Goal: Task Accomplishment & Management: Manage account settings

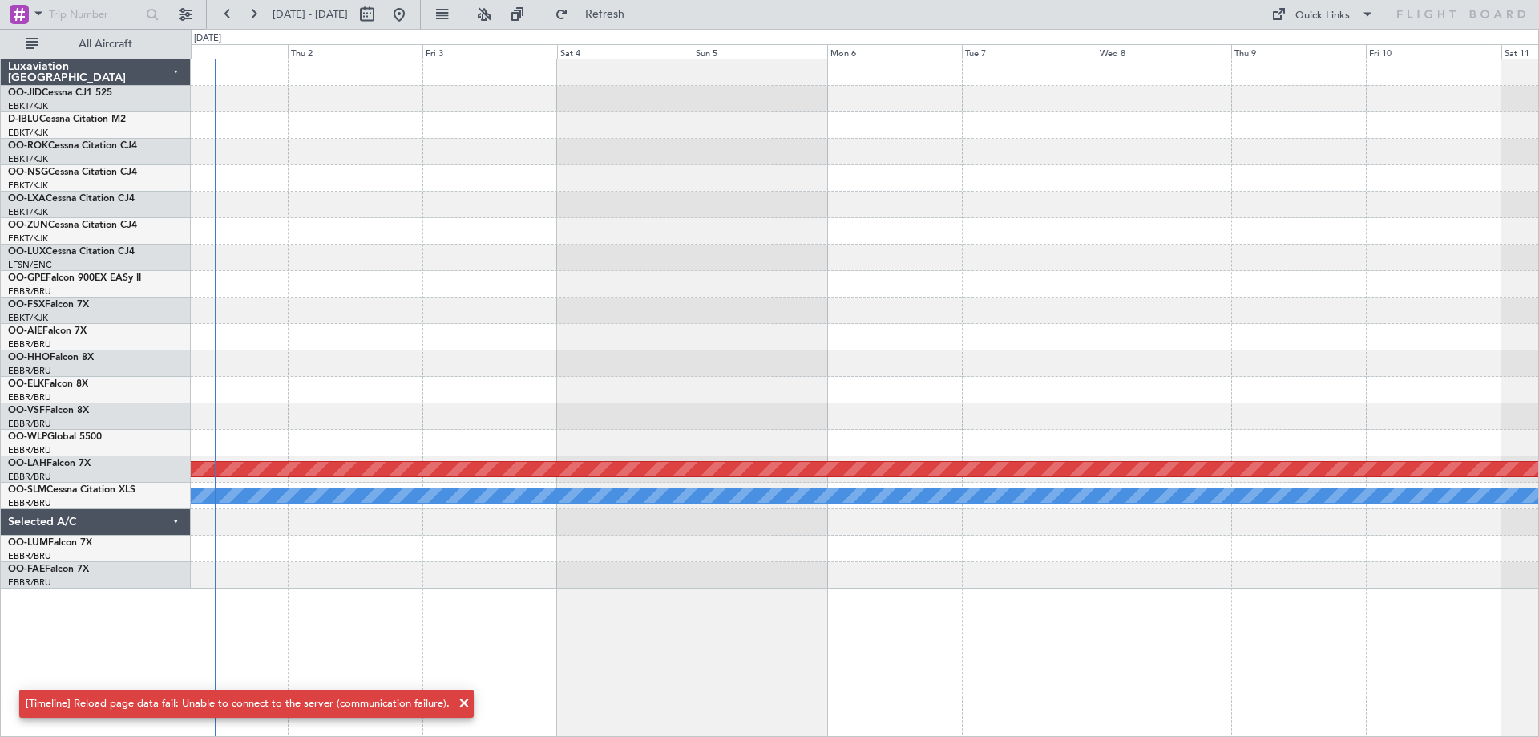
click at [589, 330] on div at bounding box center [864, 337] width 1347 height 26
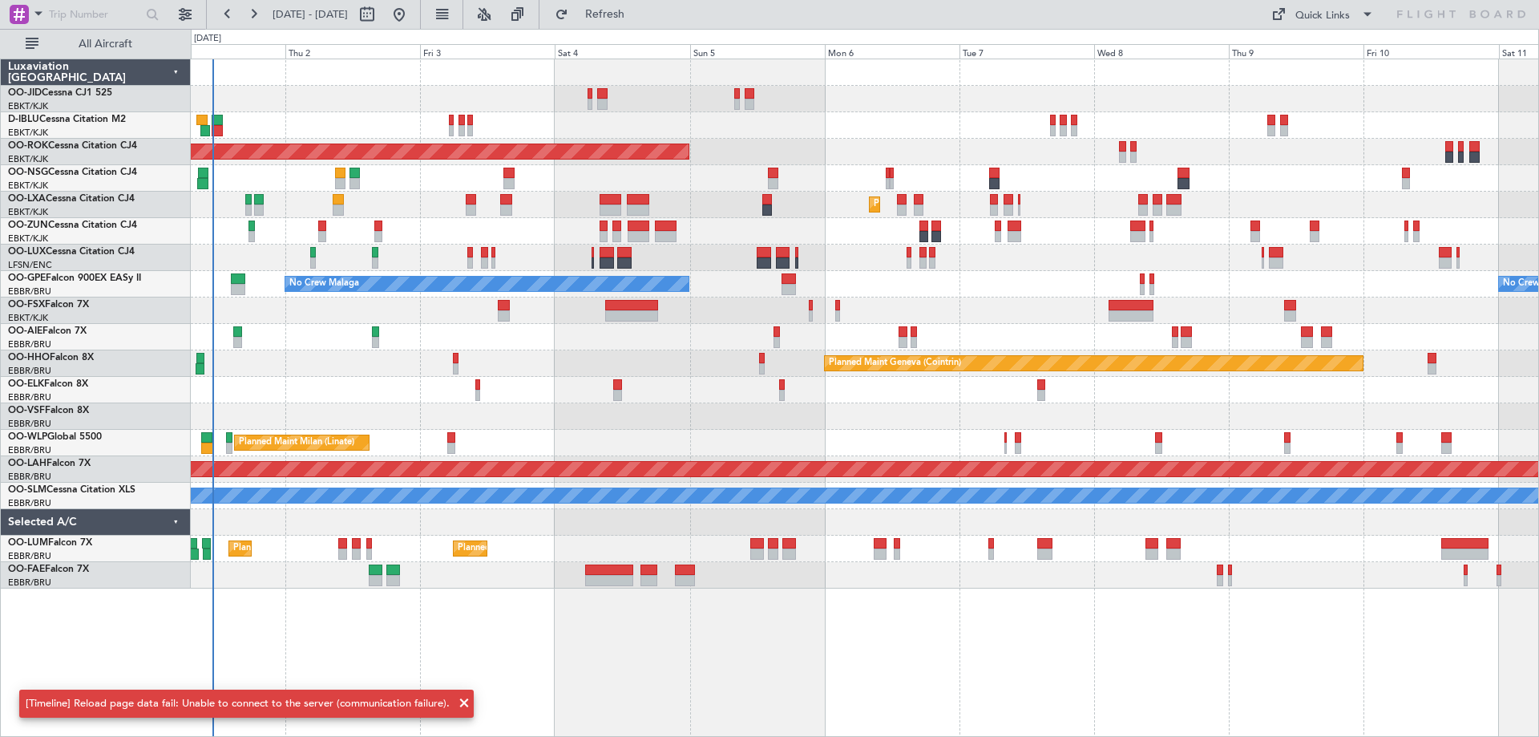
click at [720, 362] on div "Planned Maint Geneva (Cointrin)" at bounding box center [864, 363] width 1347 height 26
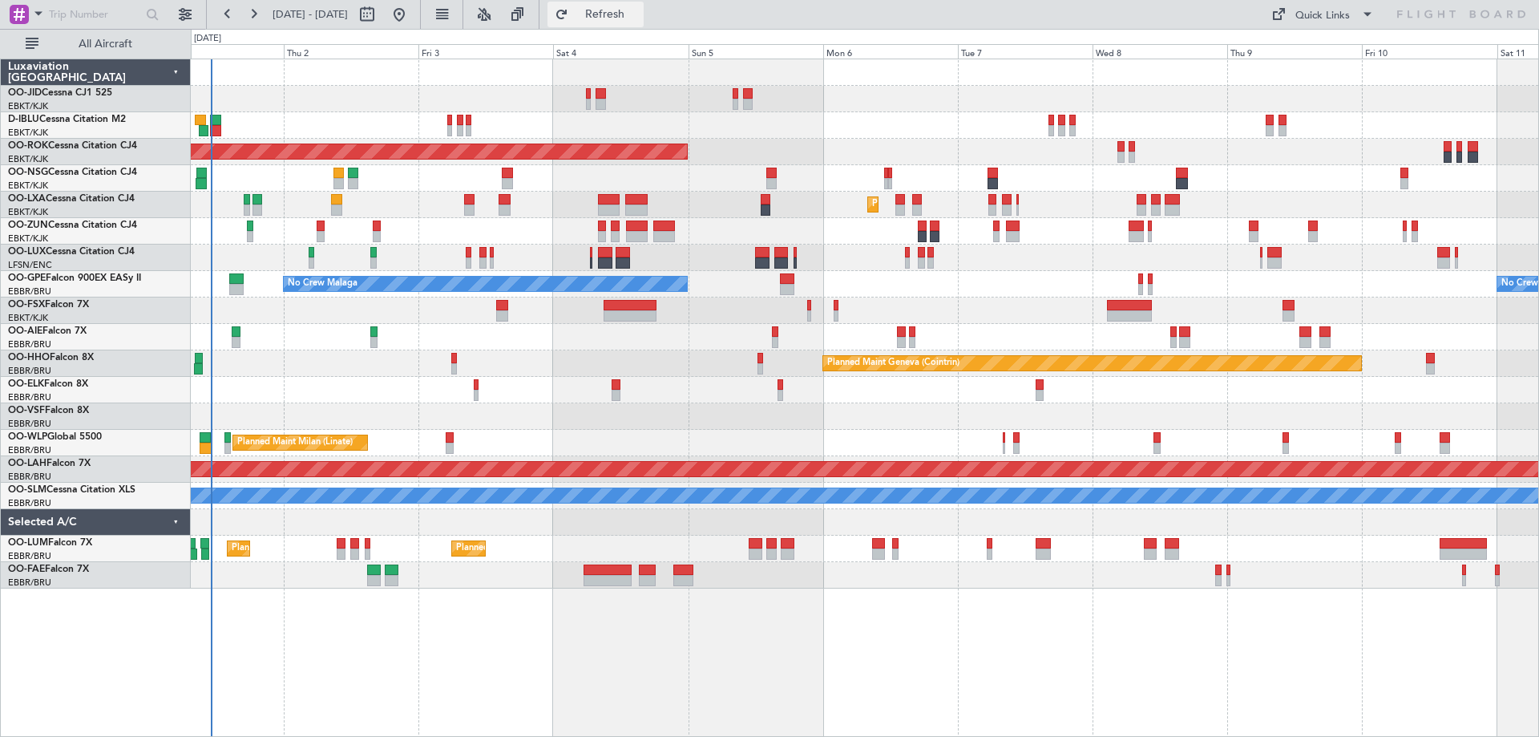
click at [639, 12] on span "Refresh" at bounding box center [604, 14] width 67 height 11
click at [878, 352] on div "Planned Maint Geneva (Cointrin)" at bounding box center [864, 363] width 1347 height 26
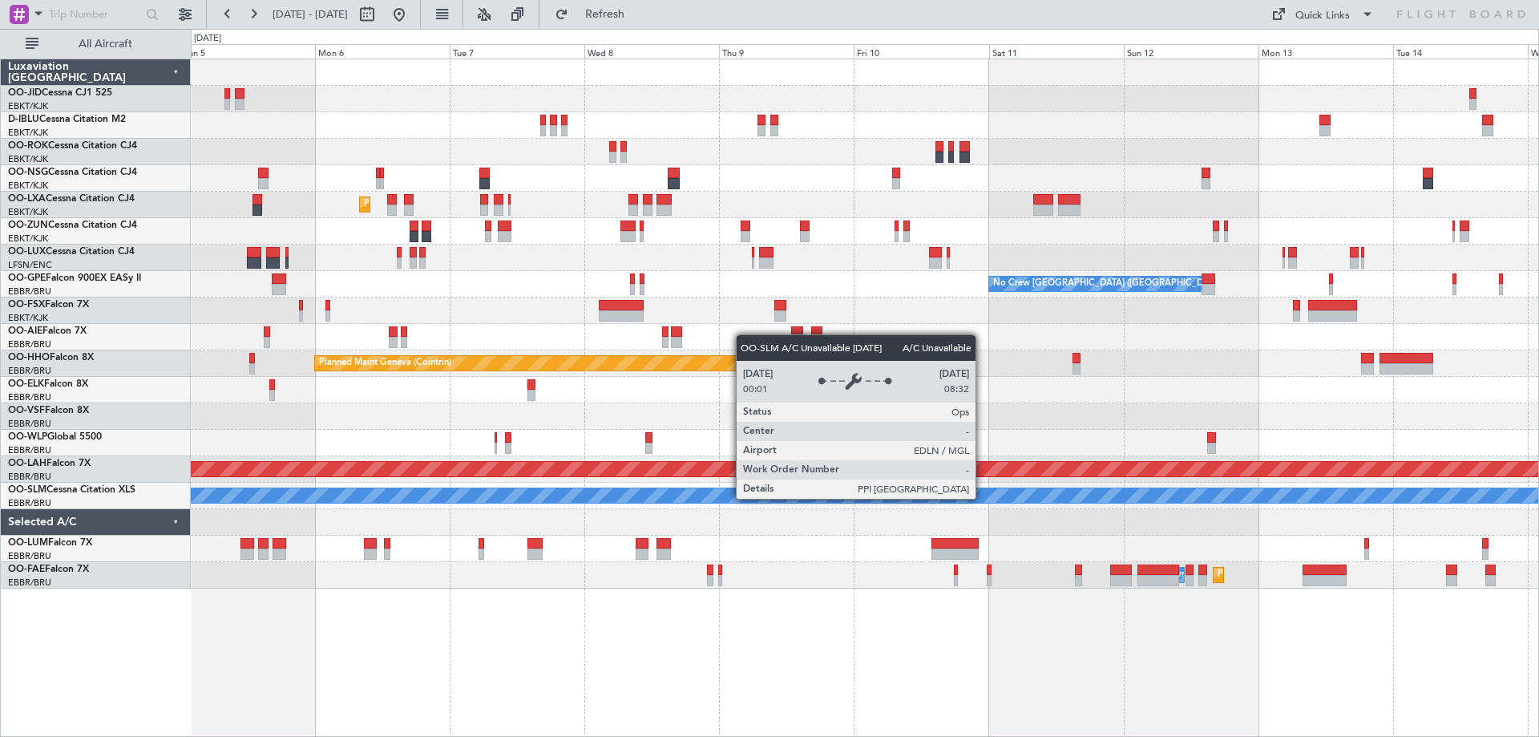
click at [436, 364] on div "AOG Maint Kortrijk-[GEOGRAPHIC_DATA] Planned Maint [GEOGRAPHIC_DATA]-[GEOGRAPHI…" at bounding box center [864, 323] width 1347 height 529
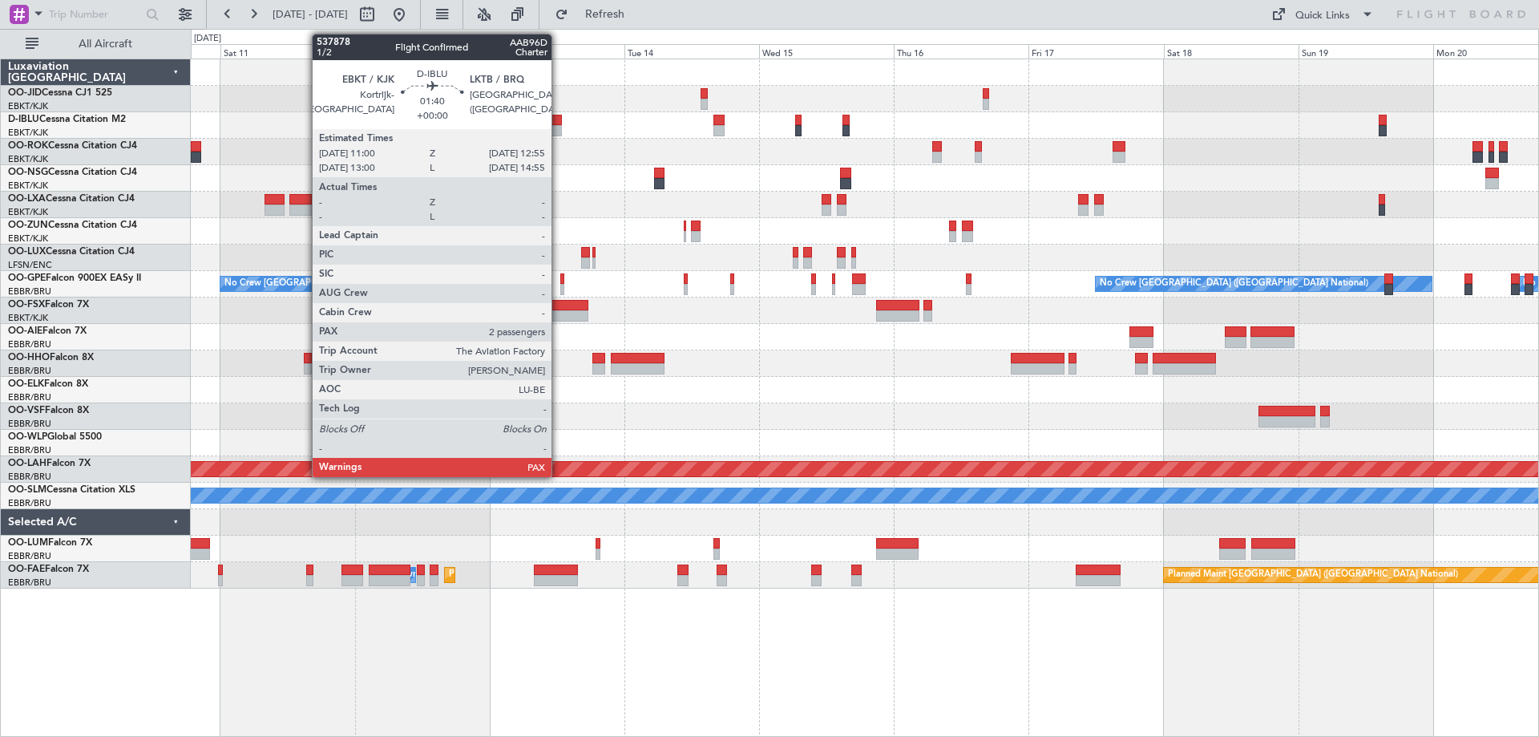
click at [559, 121] on div at bounding box center [556, 120] width 11 height 11
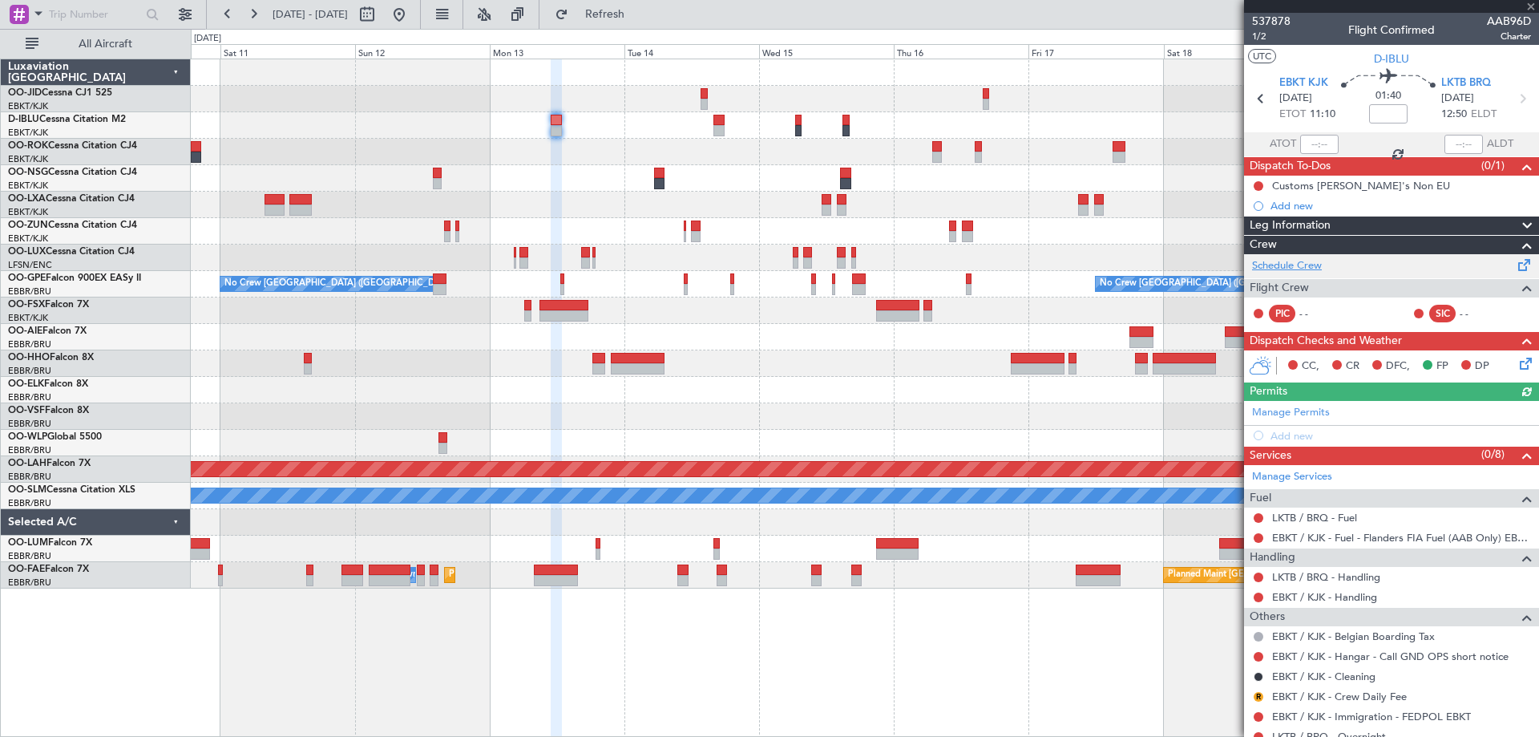
click at [1289, 265] on link "Schedule Crew" at bounding box center [1287, 266] width 70 height 16
click at [503, 285] on div "No Crew [GEOGRAPHIC_DATA] ([GEOGRAPHIC_DATA] National) No Crew [GEOGRAPHIC_DATA…" at bounding box center [864, 323] width 1347 height 529
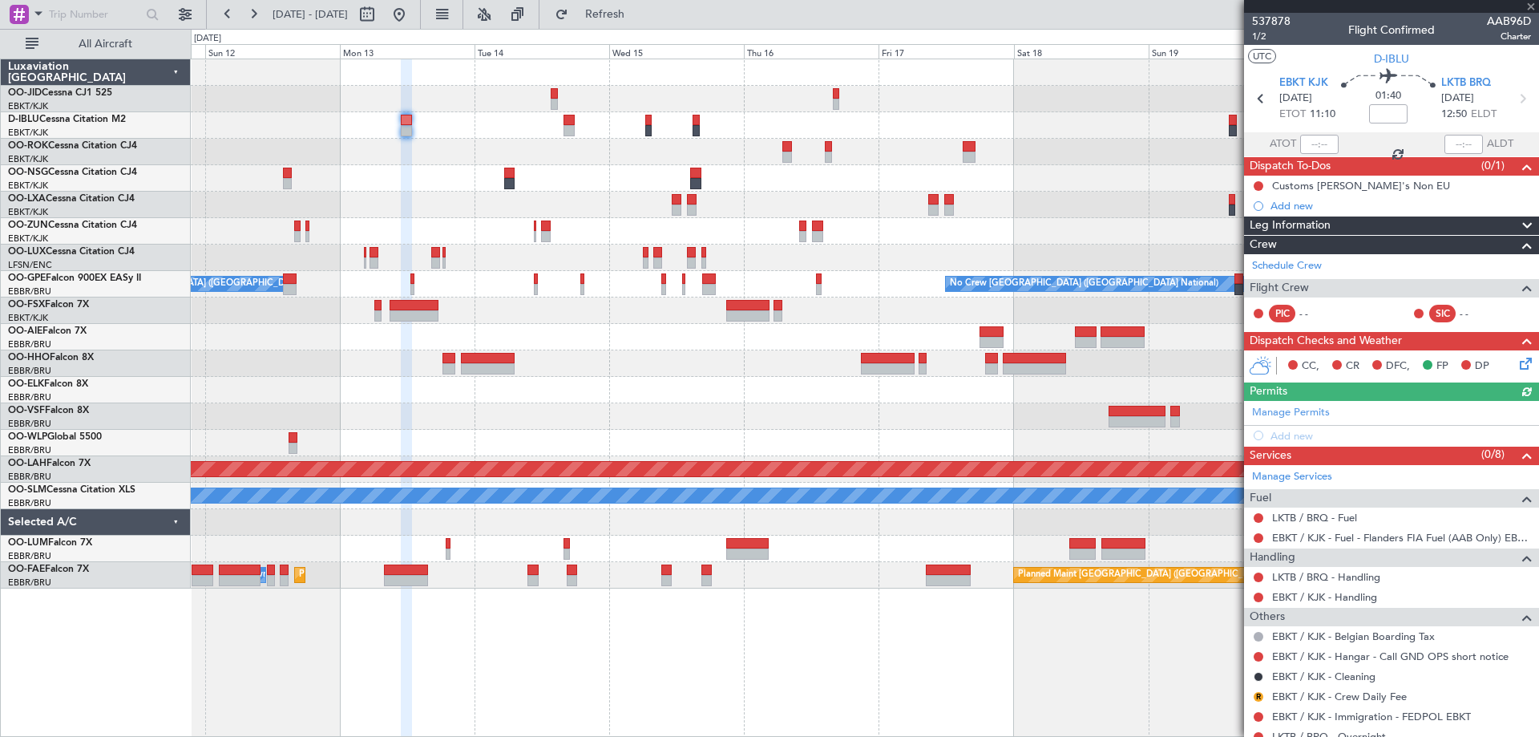
click at [515, 317] on div at bounding box center [864, 310] width 1347 height 26
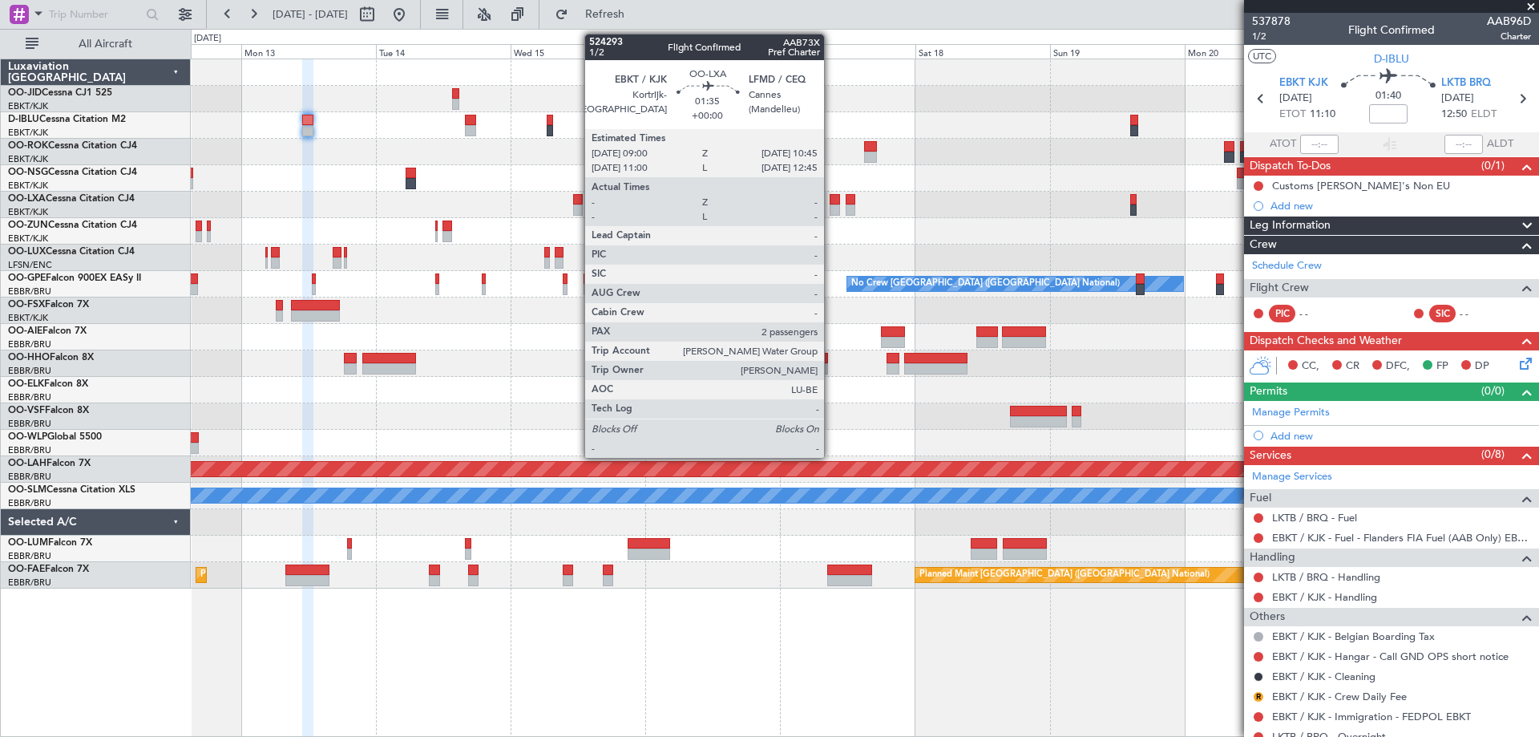
click at [617, 231] on div "No Crew No Crew No Crew [GEOGRAPHIC_DATA] (Brussels National) No Crew [GEOGRAPH…" at bounding box center [864, 323] width 1347 height 529
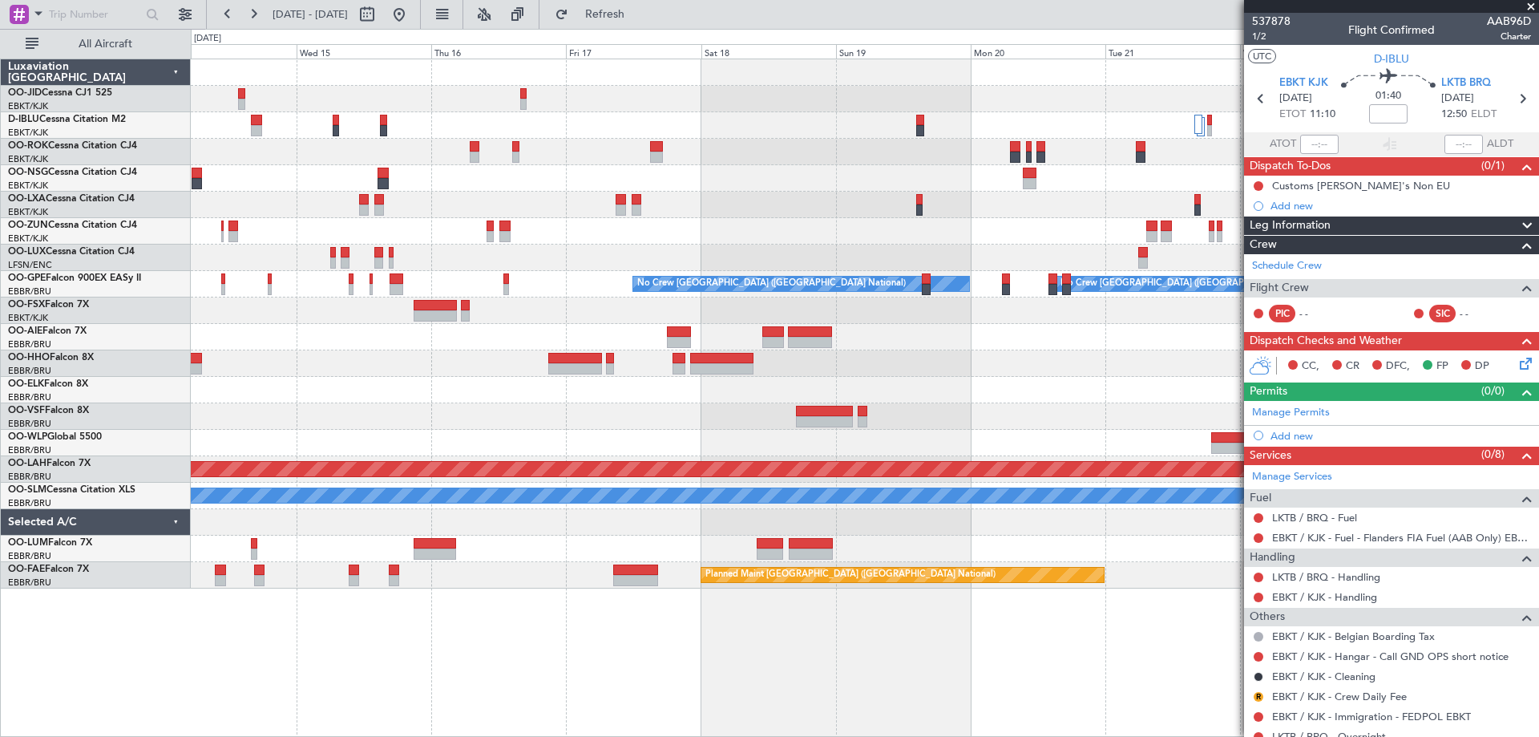
click at [572, 360] on div at bounding box center [864, 363] width 1347 height 26
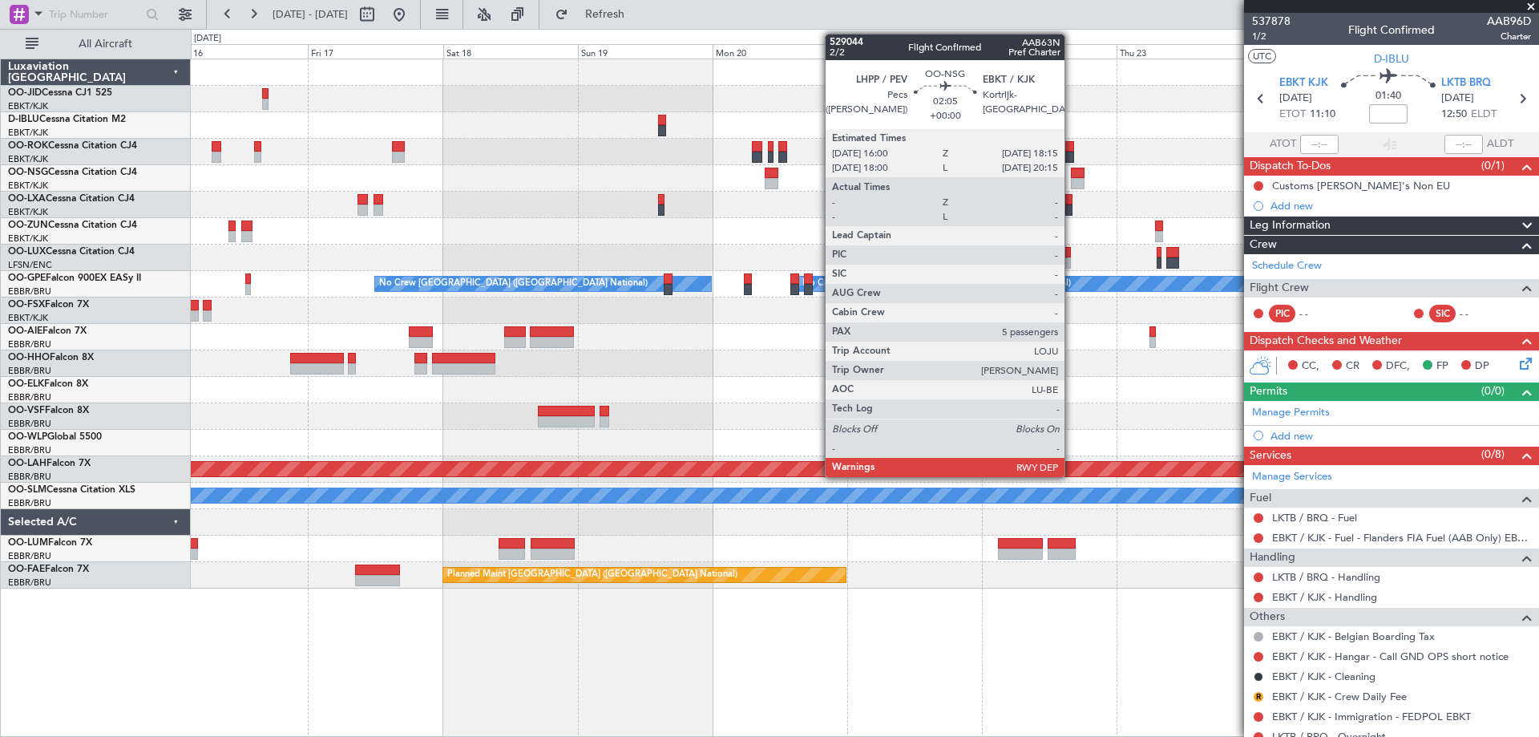
click at [540, 207] on div "No Crew No Crew No Crew [GEOGRAPHIC_DATA] (Brussels National) Planned Maint Nur…" at bounding box center [864, 323] width 1347 height 529
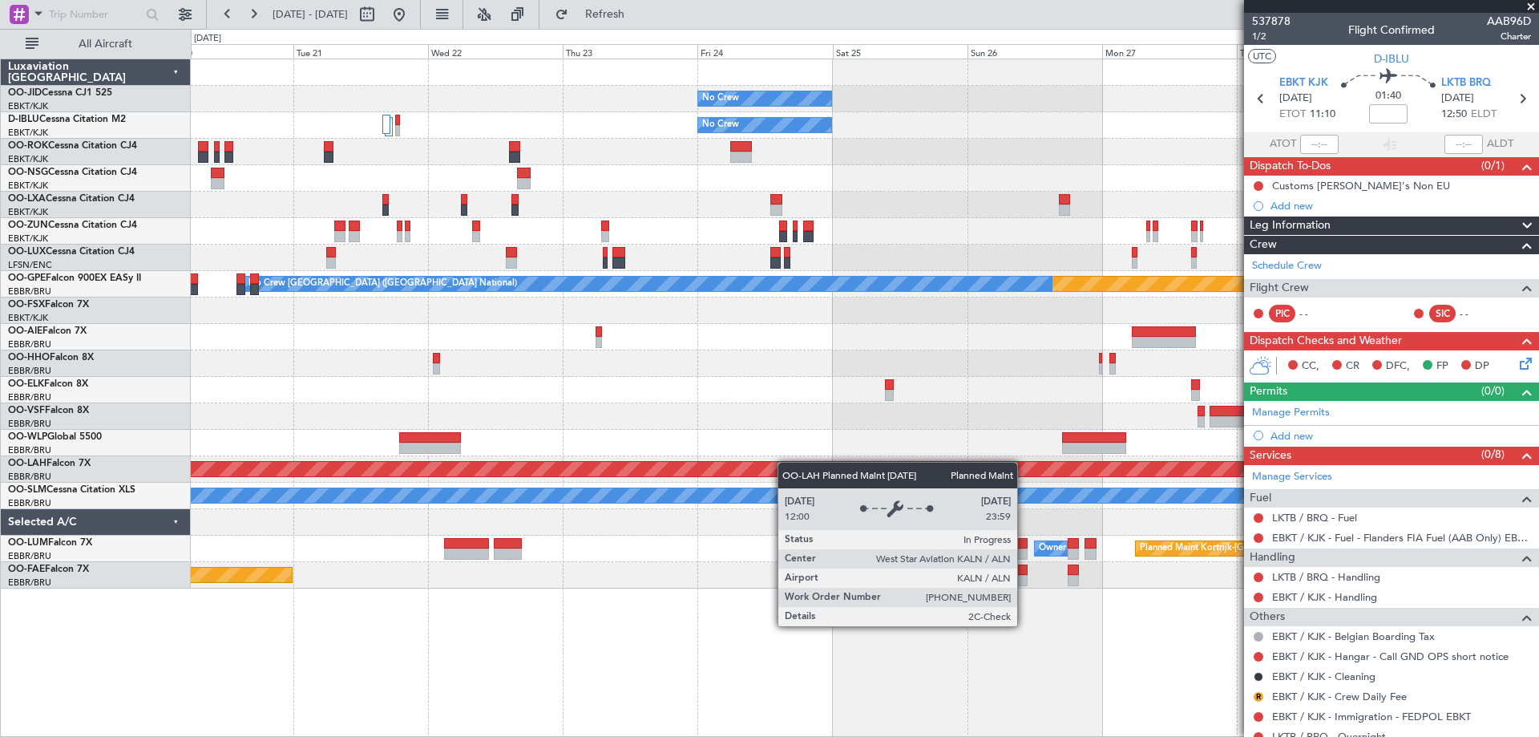
click at [791, 469] on div "No Crew No Crew Planned Maint [GEOGRAPHIC_DATA] ([GEOGRAPHIC_DATA]) Planned Mai…" at bounding box center [864, 323] width 1347 height 529
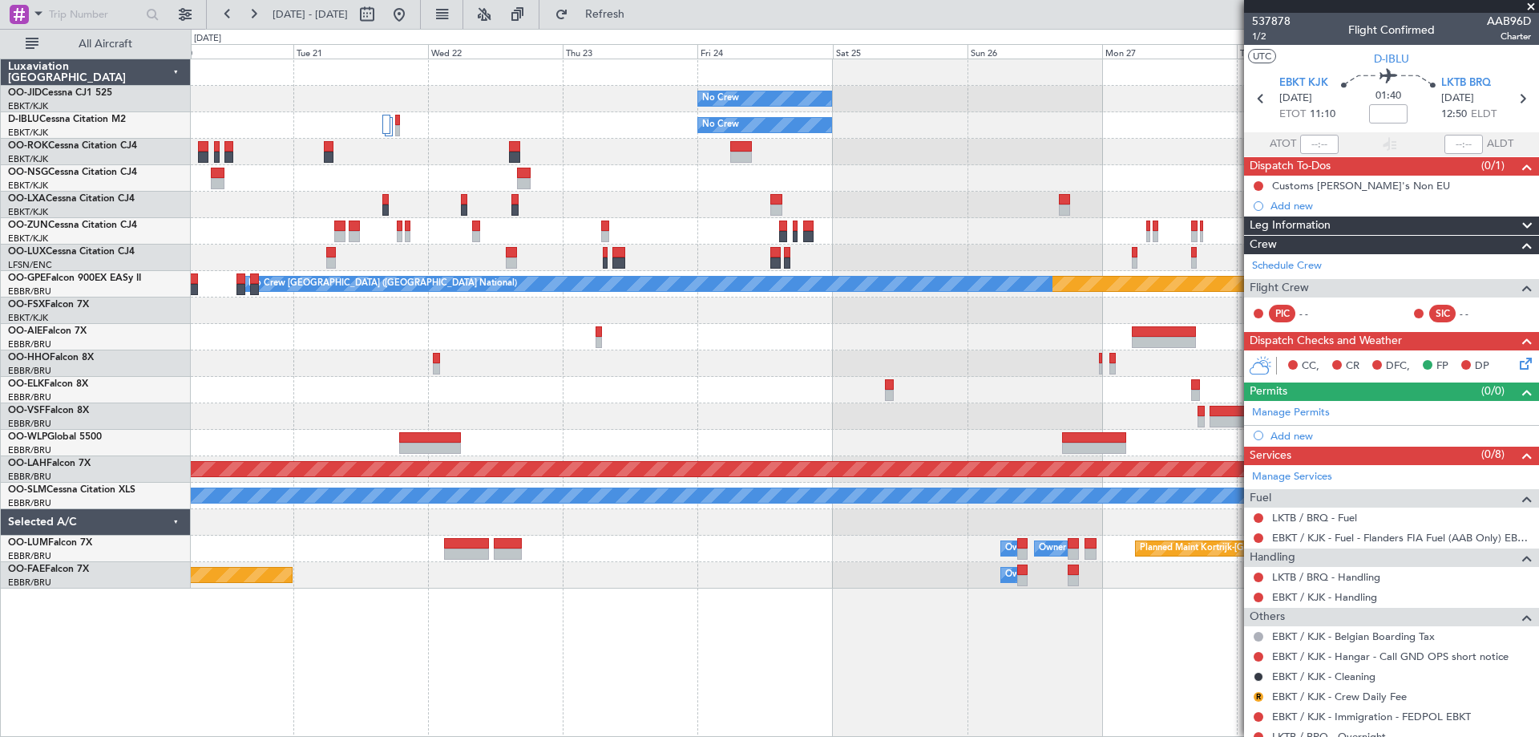
click at [816, 388] on div "No Crew No Crew Planned Maint [GEOGRAPHIC_DATA] ([GEOGRAPHIC_DATA]) Planned Mai…" at bounding box center [864, 323] width 1347 height 529
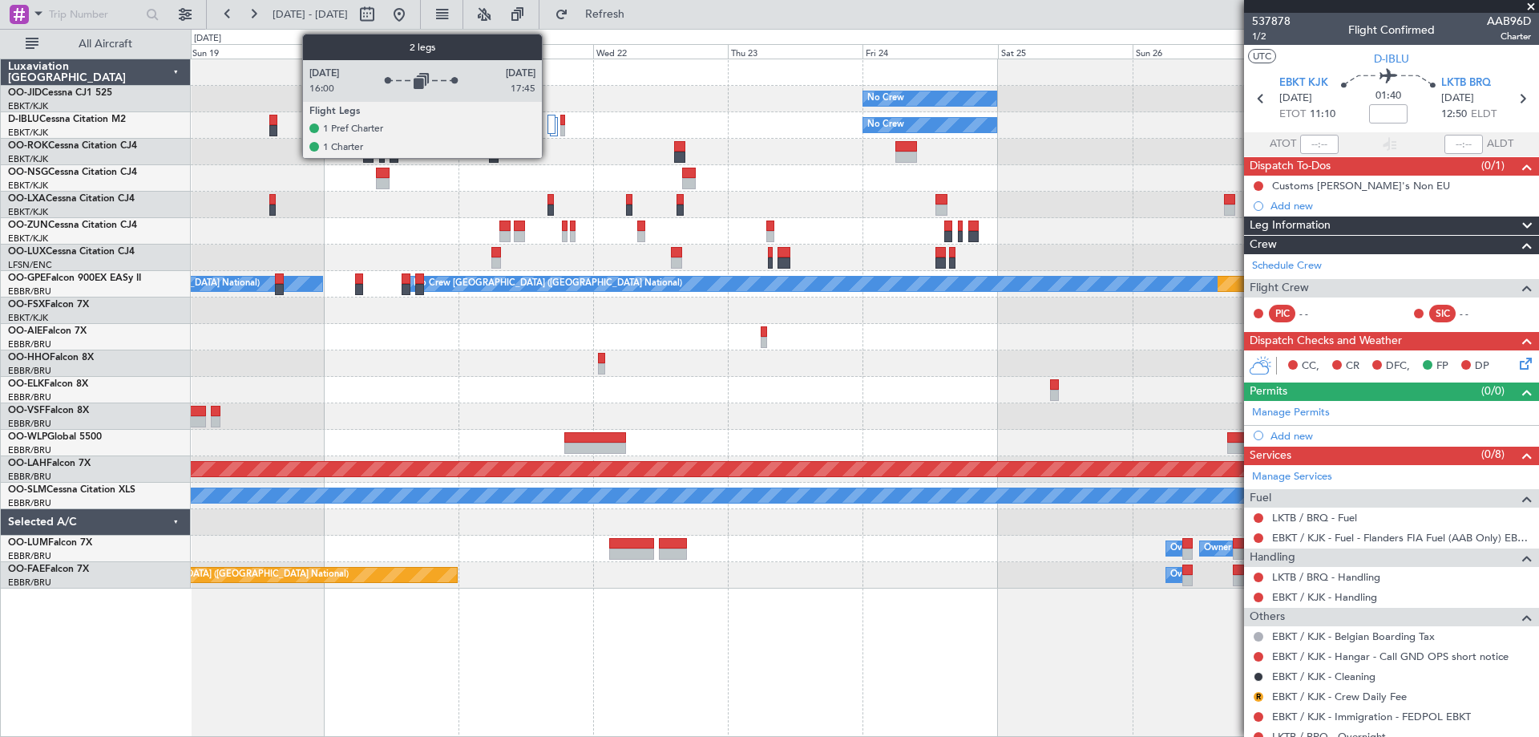
click at [549, 128] on div at bounding box center [551, 124] width 8 height 19
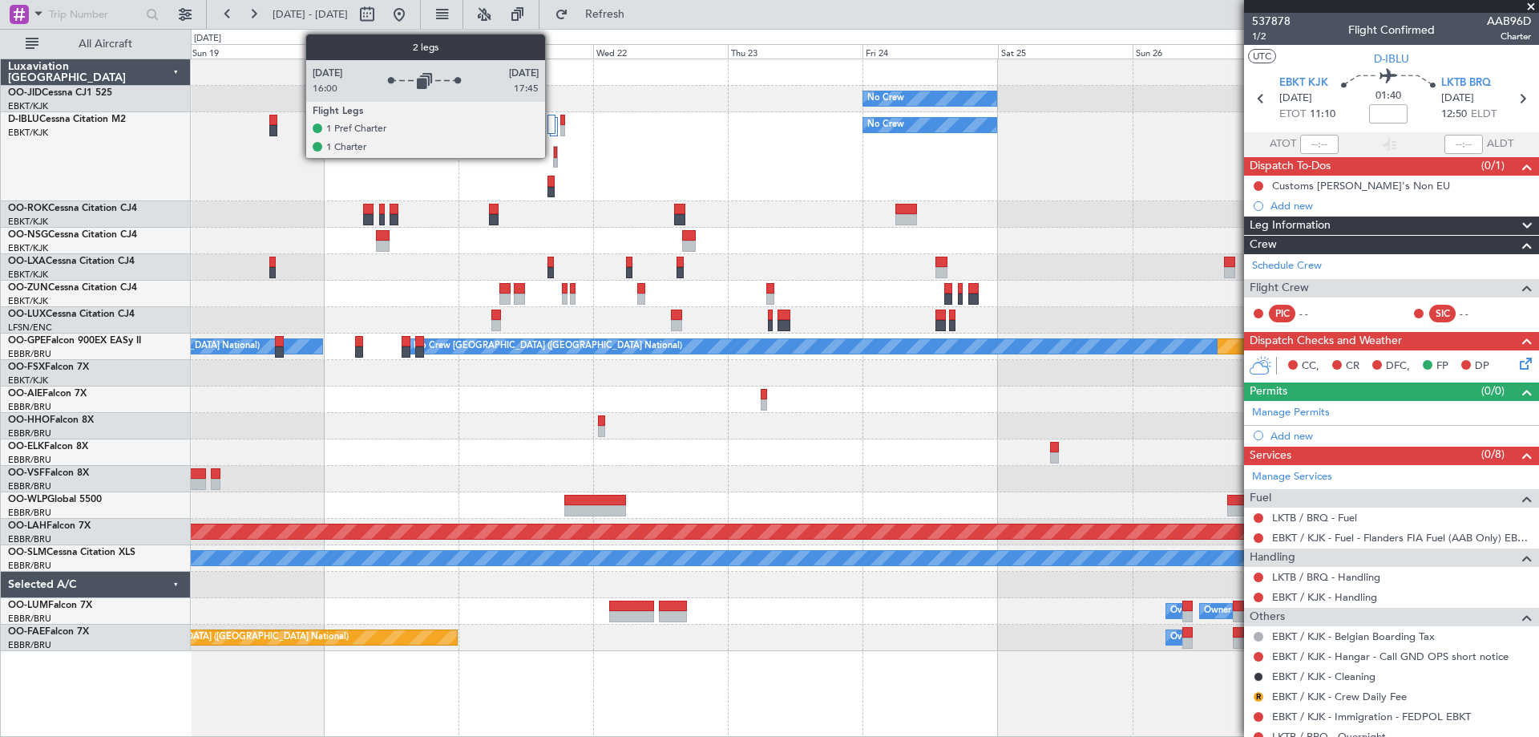
click at [553, 122] on div at bounding box center [551, 124] width 8 height 19
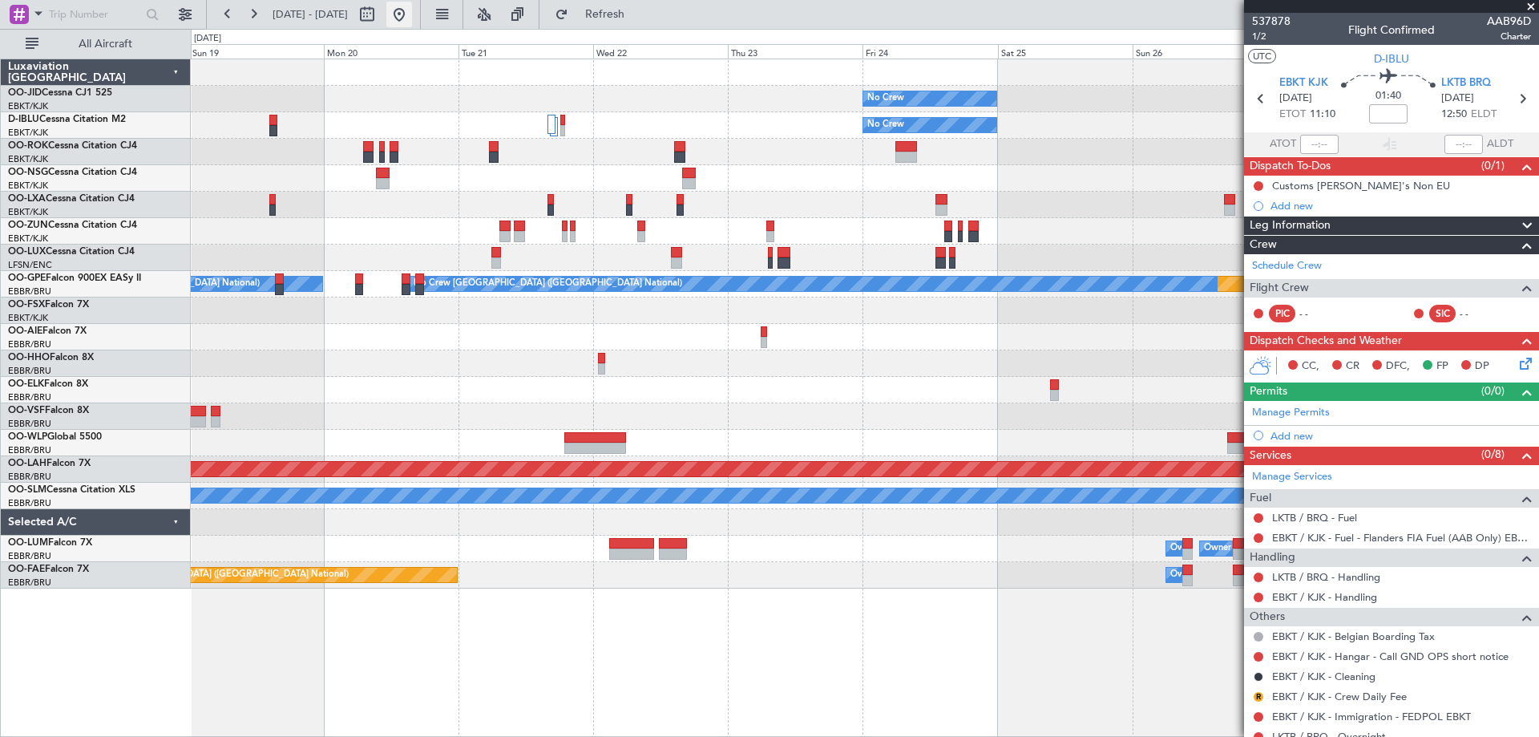
click at [412, 16] on button at bounding box center [399, 15] width 26 height 26
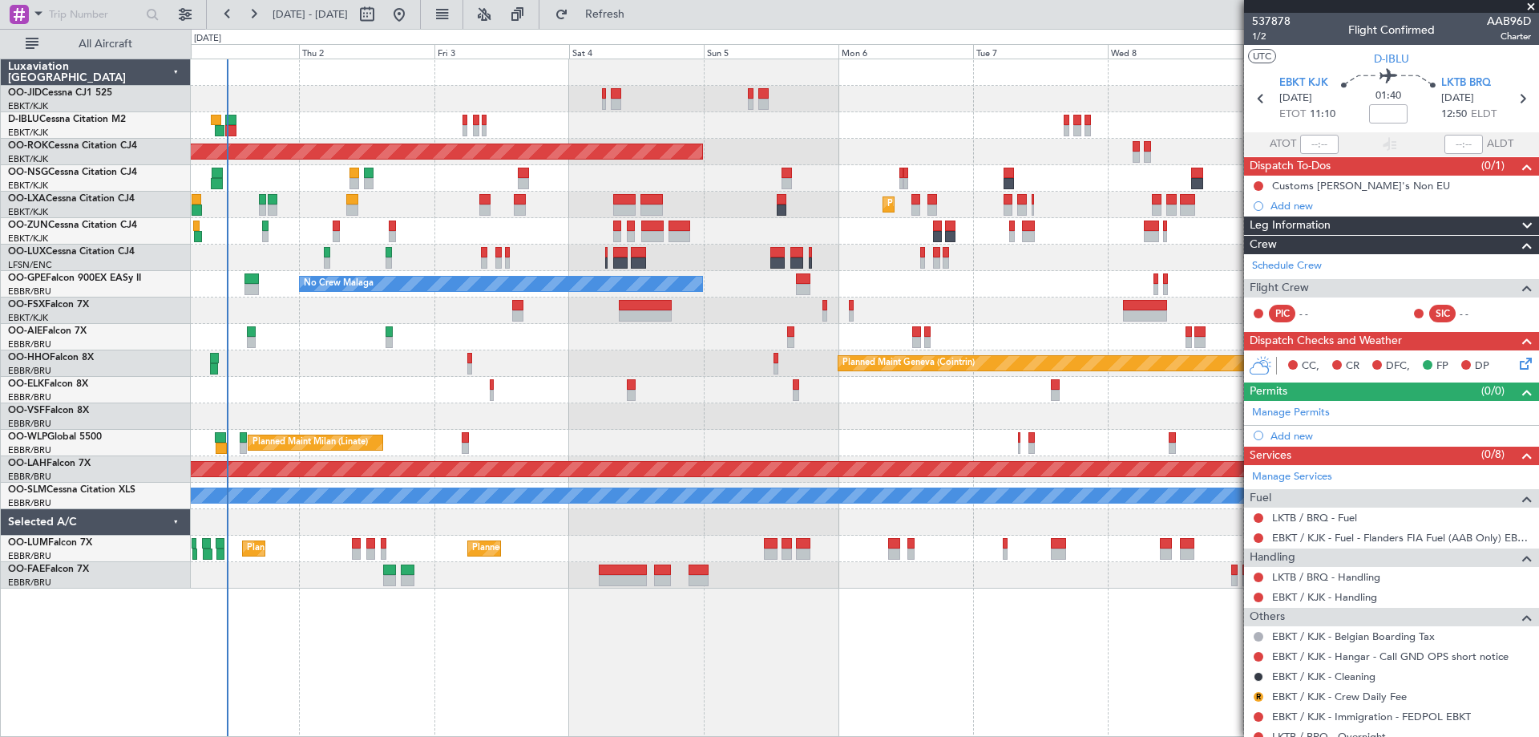
click at [442, 629] on div "Planned Maint Kortrijk-[GEOGRAPHIC_DATA] AOG Maint [GEOGRAPHIC_DATA]-[GEOGRAPHI…" at bounding box center [865, 398] width 1348 height 678
